Goal: Transaction & Acquisition: Purchase product/service

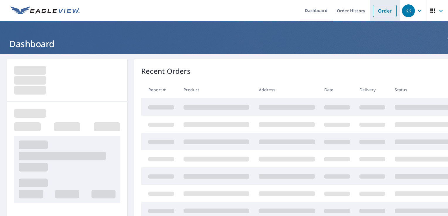
click at [378, 12] on link "Order" at bounding box center [385, 11] width 24 height 12
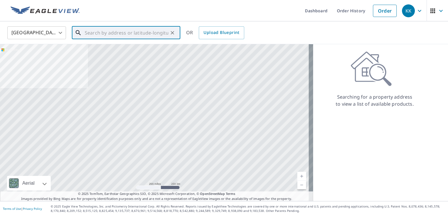
click at [155, 30] on input "text" at bounding box center [127, 33] width 84 height 16
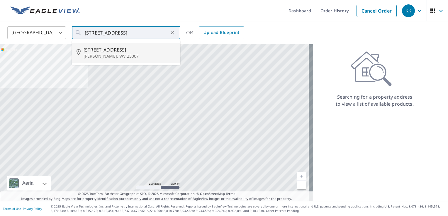
type input "[STREET_ADDRESS][PERSON_NAME]"
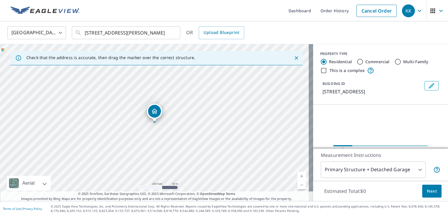
click at [333, 94] on p "[STREET_ADDRESS]" at bounding box center [373, 91] width 100 height 7
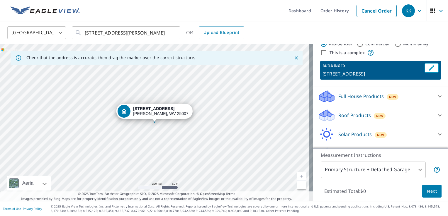
scroll to position [32, 0]
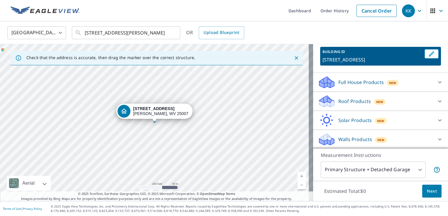
click at [400, 105] on div "Roof Products New" at bounding box center [375, 102] width 115 height 14
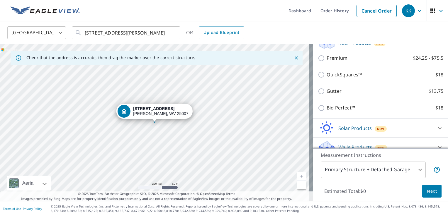
scroll to position [98, 0]
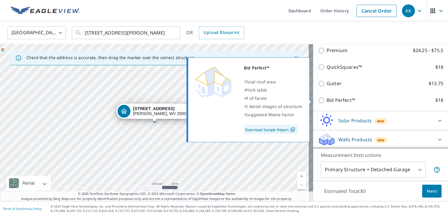
click at [363, 103] on label "Bid Perfect™ $18" at bounding box center [385, 100] width 117 height 7
click at [327, 103] on input "Bid Perfect™ $18" at bounding box center [322, 100] width 9 height 7
checkbox input "true"
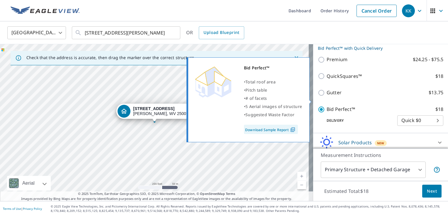
scroll to position [107, 0]
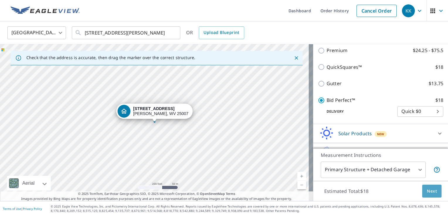
click at [429, 189] on span "Next" at bounding box center [432, 191] width 10 height 7
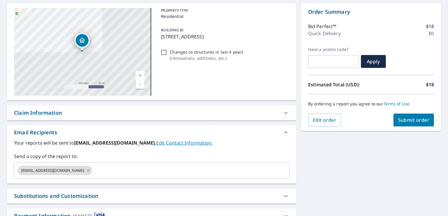
scroll to position [70, 0]
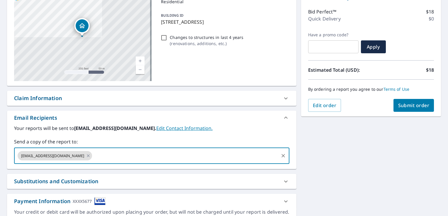
click at [232, 150] on input "text" at bounding box center [185, 155] width 185 height 11
type input "[PERSON_NAME]"
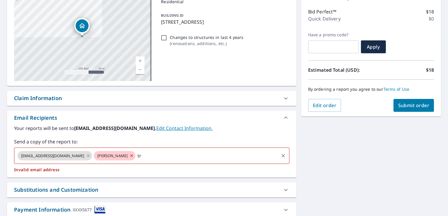
type input "t"
click at [129, 156] on icon at bounding box center [131, 156] width 5 height 6
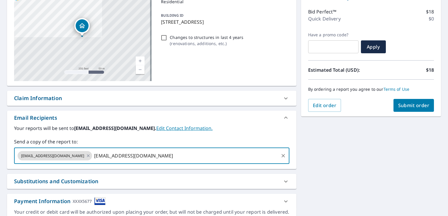
type input "[EMAIL_ADDRESS][DOMAIN_NAME]"
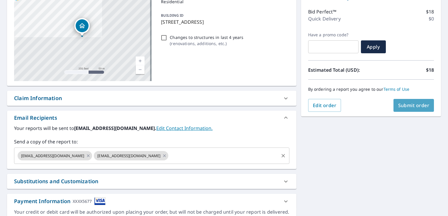
click at [422, 106] on span "Submit order" at bounding box center [413, 105] width 31 height 6
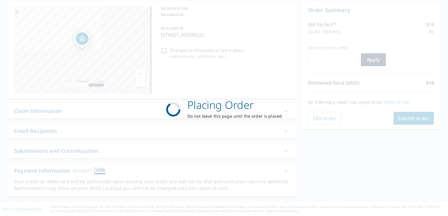
scroll to position [57, 0]
